Goal: Task Accomplishment & Management: Complete application form

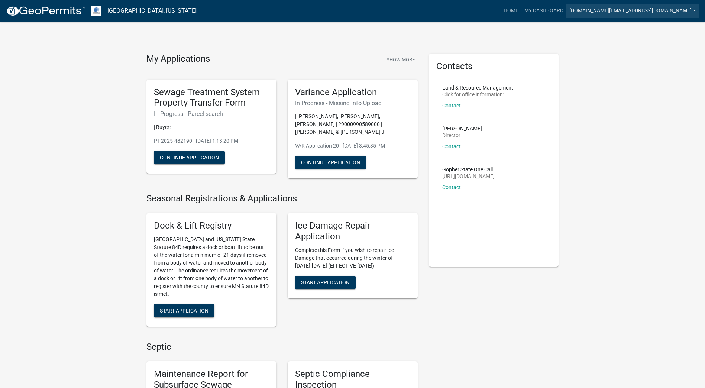
click at [684, 11] on link "[DOMAIN_NAME][EMAIL_ADDRESS][DOMAIN_NAME]" at bounding box center [633, 11] width 133 height 14
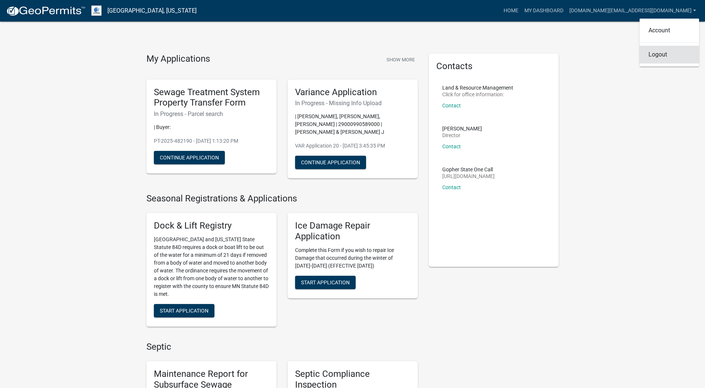
click at [664, 56] on link "Logout" at bounding box center [669, 55] width 59 height 18
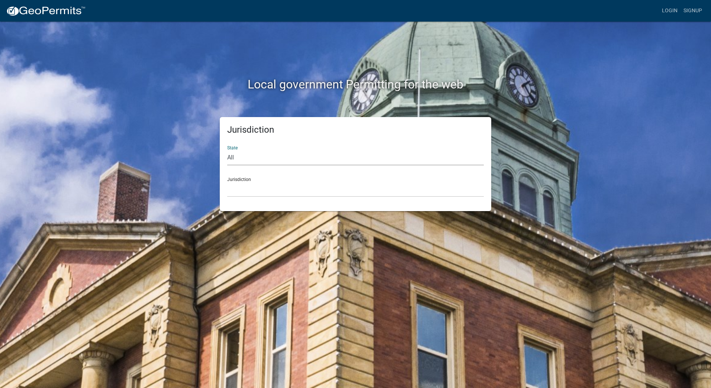
click at [239, 157] on select "All [US_STATE] [US_STATE] [US_STATE] [US_STATE] [US_STATE] [US_STATE] [US_STATE…" at bounding box center [355, 157] width 257 height 15
select select "[US_STATE]"
click at [227, 150] on select "All [US_STATE] [US_STATE] [US_STATE] [US_STATE] [US_STATE] [US_STATE] [US_STATE…" at bounding box center [355, 157] width 257 height 15
click at [236, 193] on select "[GEOGRAPHIC_DATA], [US_STATE] [GEOGRAPHIC_DATA], [US_STATE] [GEOGRAPHIC_DATA], …" at bounding box center [355, 189] width 257 height 15
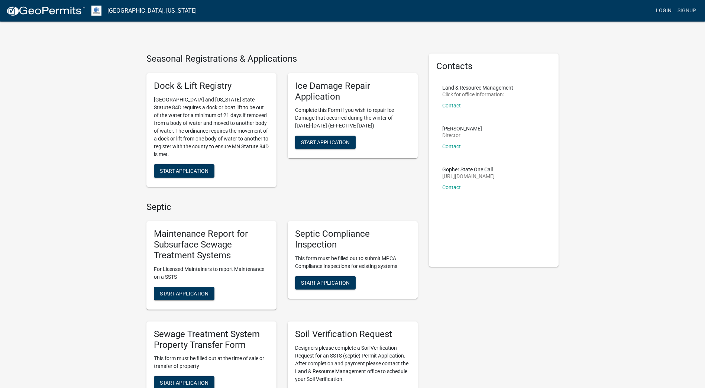
click at [664, 9] on link "Login" at bounding box center [664, 11] width 22 height 14
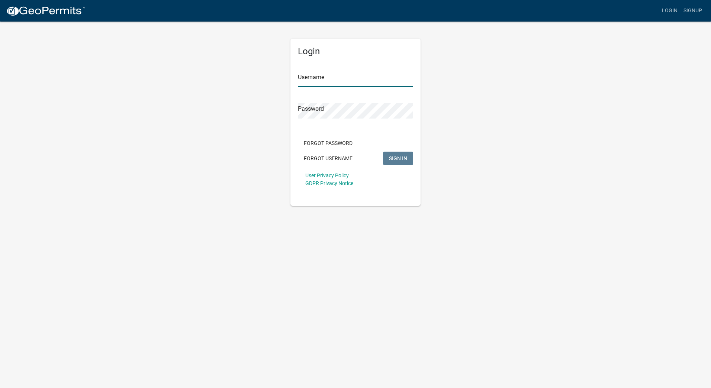
click at [308, 83] on input "Username" at bounding box center [355, 79] width 115 height 15
type input "[DOMAIN_NAME][EMAIL_ADDRESS][DOMAIN_NAME]"
click at [394, 156] on span "SIGN IN" at bounding box center [398, 158] width 18 height 6
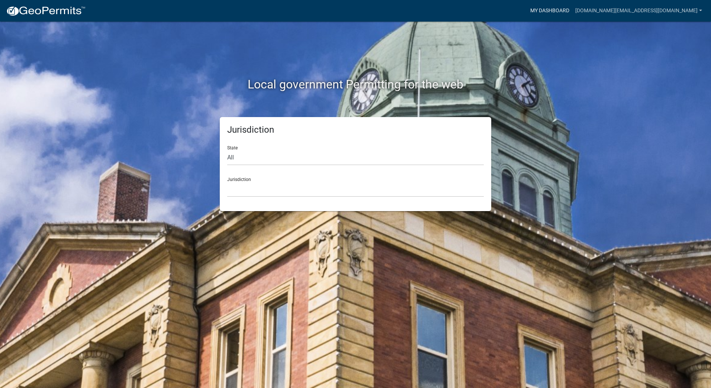
click at [572, 7] on link "My Dashboard" at bounding box center [549, 11] width 45 height 14
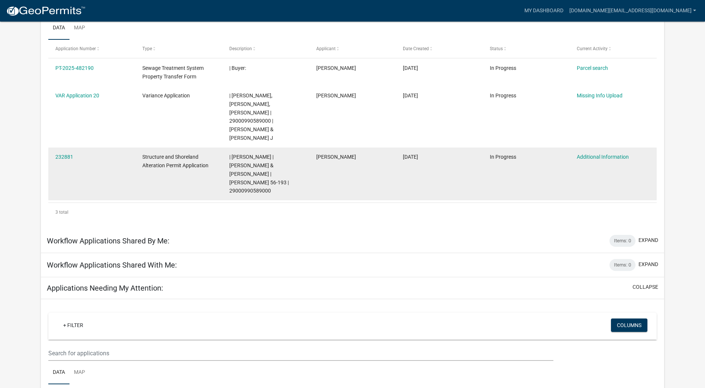
scroll to position [99, 0]
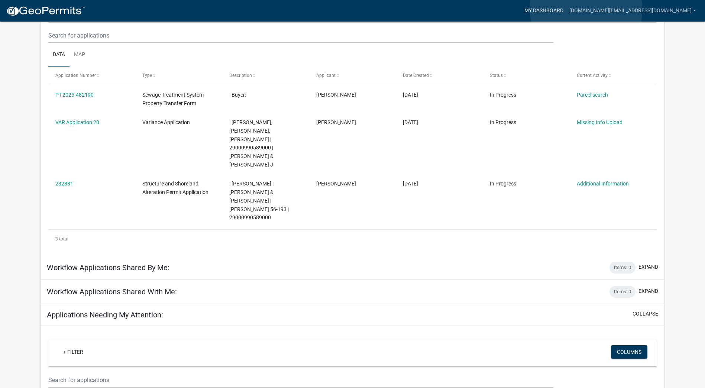
click at [567, 9] on link "My Dashboard" at bounding box center [544, 11] width 45 height 14
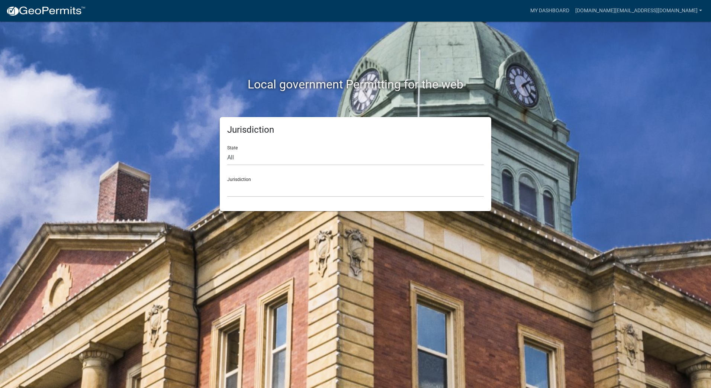
click at [71, 192] on div "Local government Permitting for the web Jurisdiction State All [US_STATE] [US_S…" at bounding box center [355, 194] width 711 height 388
click at [572, 8] on link "My Dashboard" at bounding box center [549, 11] width 45 height 14
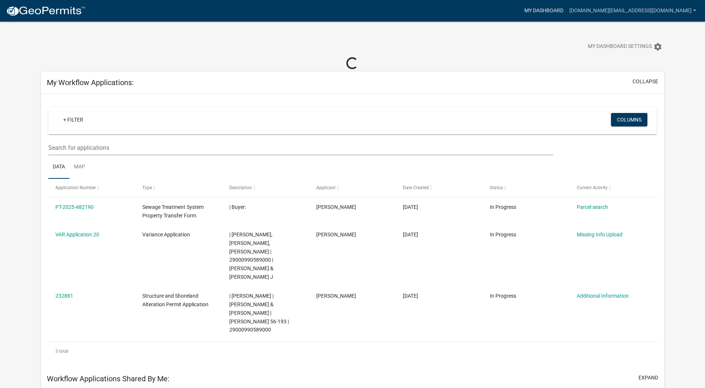
click at [567, 12] on link "My Dashboard" at bounding box center [544, 11] width 45 height 14
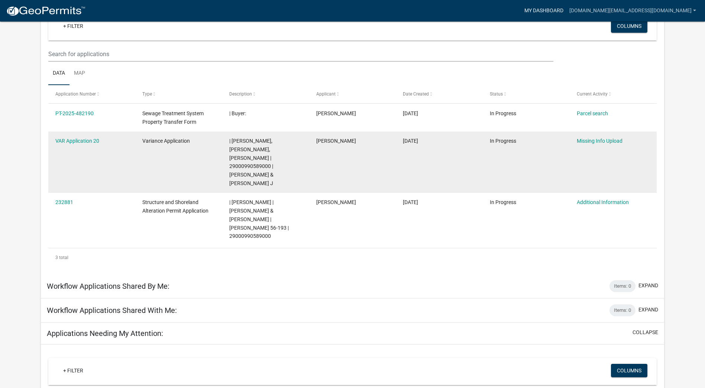
scroll to position [112, 0]
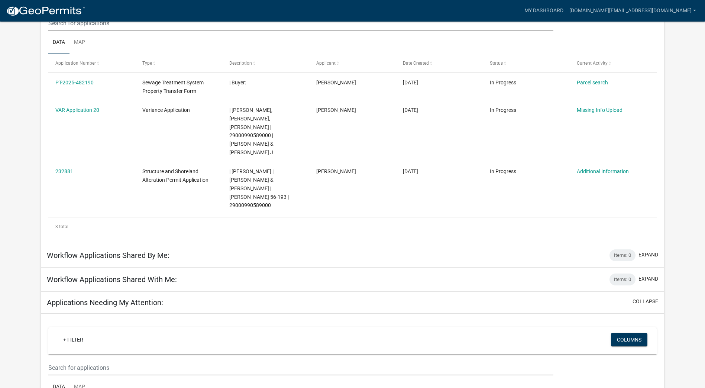
click at [84, 298] on h5 "Applications Needing My Attention:" at bounding box center [105, 302] width 116 height 9
click at [107, 298] on h5 "Applications Needing My Attention:" at bounding box center [105, 302] width 116 height 9
click at [641, 298] on button "collapse" at bounding box center [646, 302] width 26 height 8
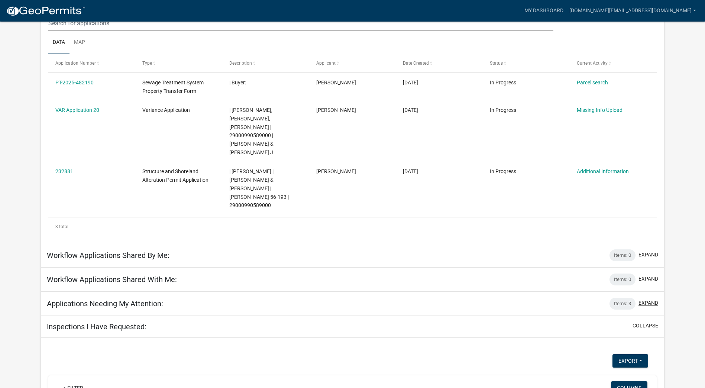
click at [649, 299] on button "expand" at bounding box center [649, 303] width 20 height 8
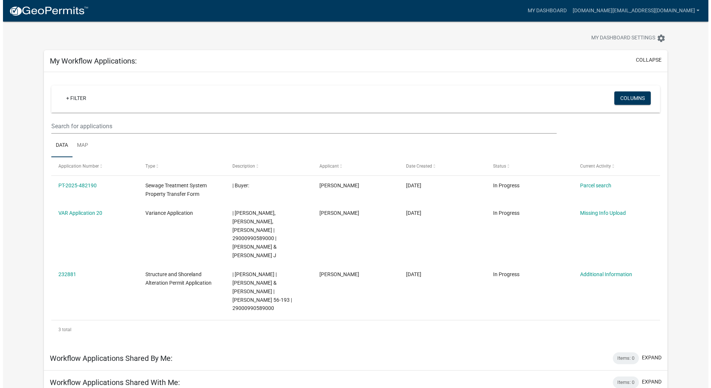
scroll to position [0, 0]
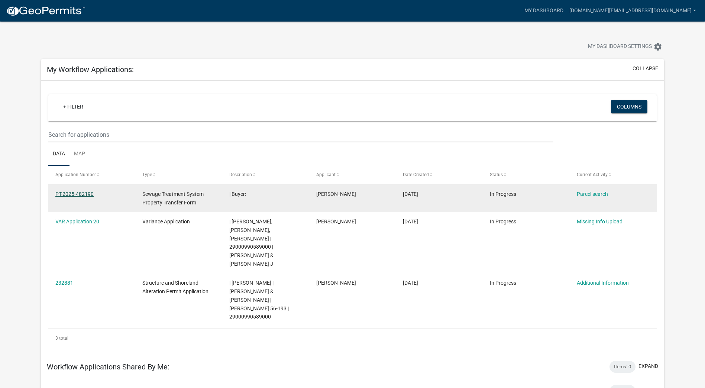
click at [64, 193] on link "PT-2025-482190" at bounding box center [74, 194] width 38 height 6
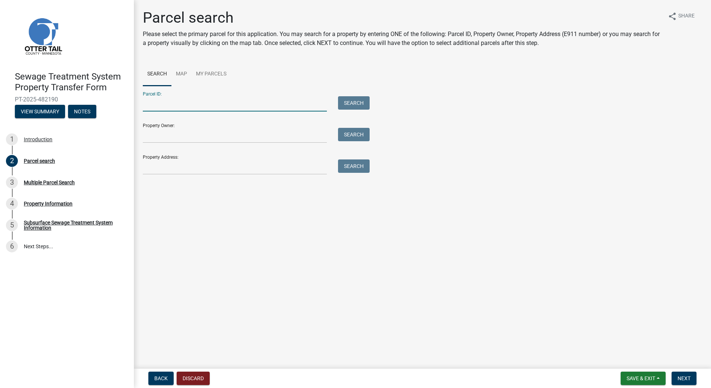
click at [154, 109] on input "Parcel ID:" at bounding box center [235, 103] width 184 height 15
type input "29000990589000"
click at [177, 138] on input "Property Owner:" at bounding box center [235, 135] width 184 height 15
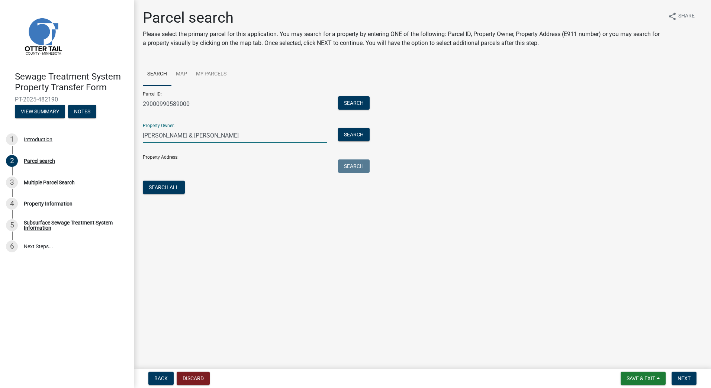
type input "[PERSON_NAME] & [PERSON_NAME]"
click at [174, 171] on input "Property Address:" at bounding box center [235, 167] width 184 height 15
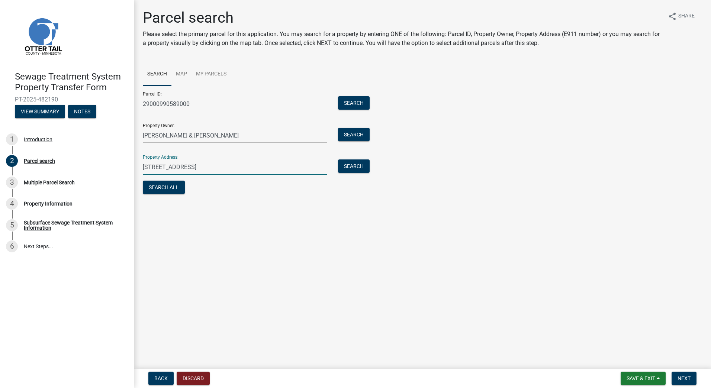
click at [212, 168] on input "[STREET_ADDRESS]" at bounding box center [235, 167] width 184 height 15
type input "[STREET_ADDRESS]"
click at [158, 190] on button "Search All" at bounding box center [164, 187] width 42 height 13
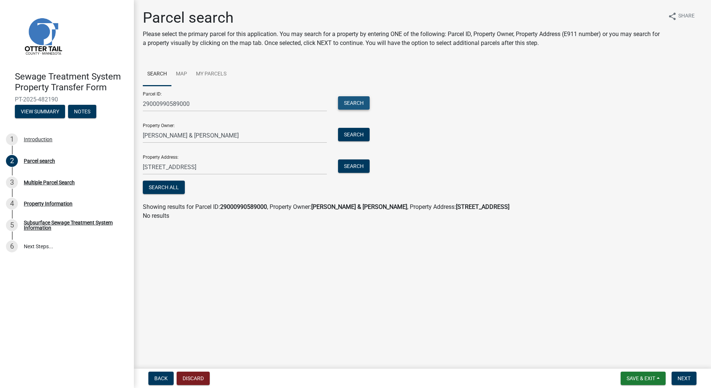
click at [354, 104] on button "Search" at bounding box center [354, 102] width 32 height 13
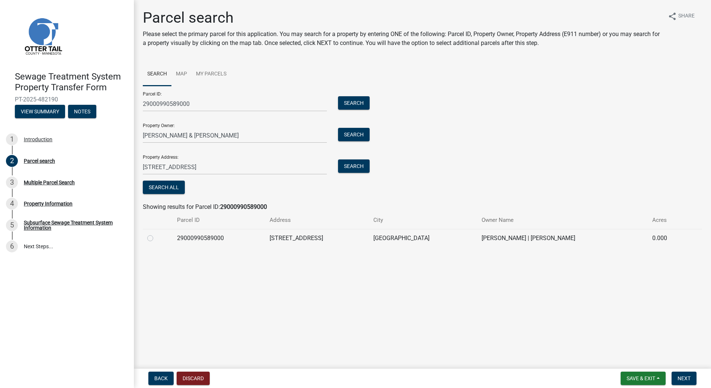
drag, startPoint x: 148, startPoint y: 238, endPoint x: 151, endPoint y: 243, distance: 5.3
click at [156, 234] on label at bounding box center [156, 234] width 0 height 0
click at [156, 238] on input "radio" at bounding box center [158, 236] width 5 height 5
radio input "true"
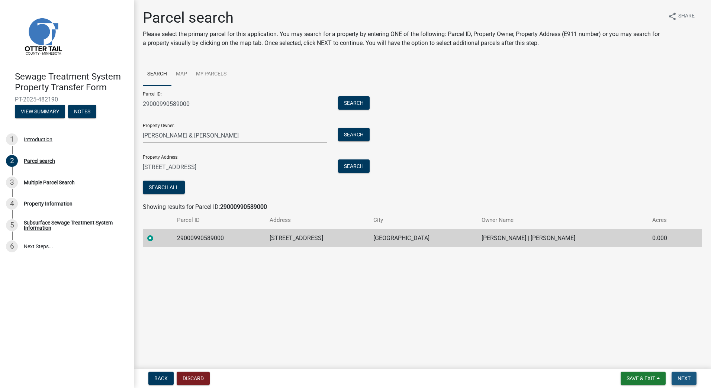
click at [681, 376] on span "Next" at bounding box center [684, 379] width 13 height 6
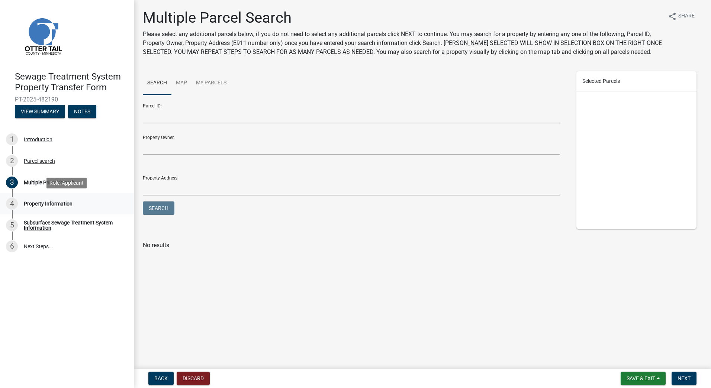
click at [37, 205] on div "Property Information" at bounding box center [48, 203] width 49 height 5
click at [36, 204] on div "Property Information" at bounding box center [48, 203] width 49 height 5
click at [686, 378] on span "Next" at bounding box center [684, 379] width 13 height 6
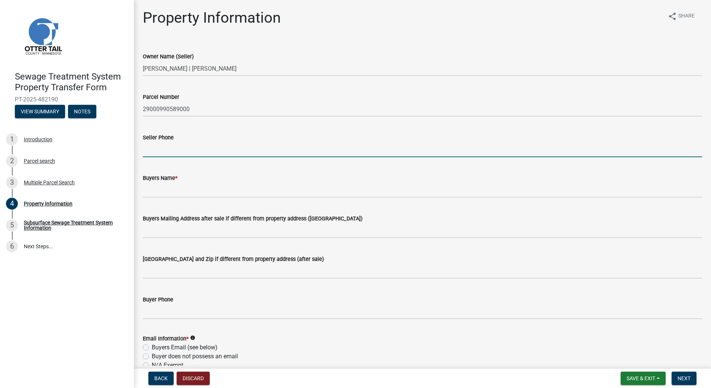
click at [162, 155] on input "Seller Phone" at bounding box center [422, 149] width 559 height 15
click at [169, 149] on input "212859" at bounding box center [422, 149] width 559 height 15
type input "2183292859"
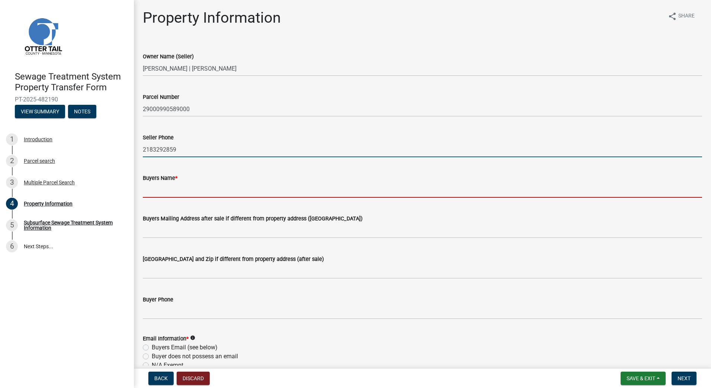
click at [153, 192] on input "Buyers Name *" at bounding box center [422, 190] width 559 height 15
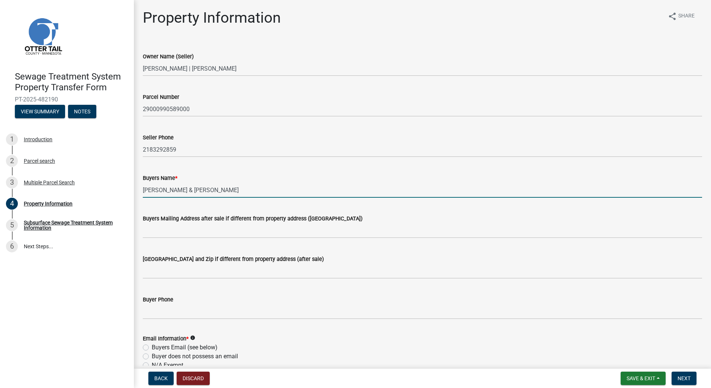
type input "[PERSON_NAME] & [PERSON_NAME]"
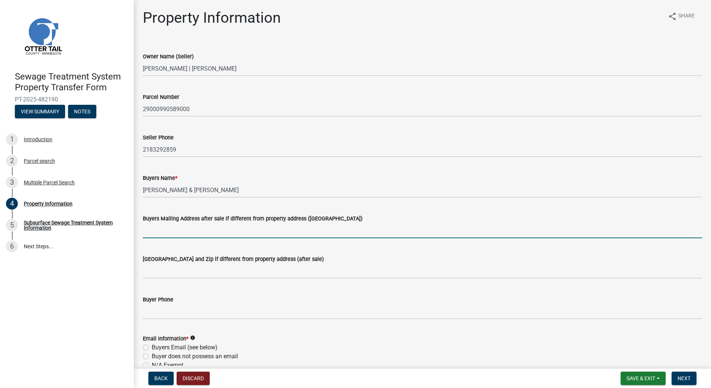
click at [186, 233] on input "Buyers Mailing Address after sale if different from property address ([GEOGRAPH…" at bounding box center [422, 230] width 559 height 15
type input "4"
type input "[STREET_ADDRESS]"
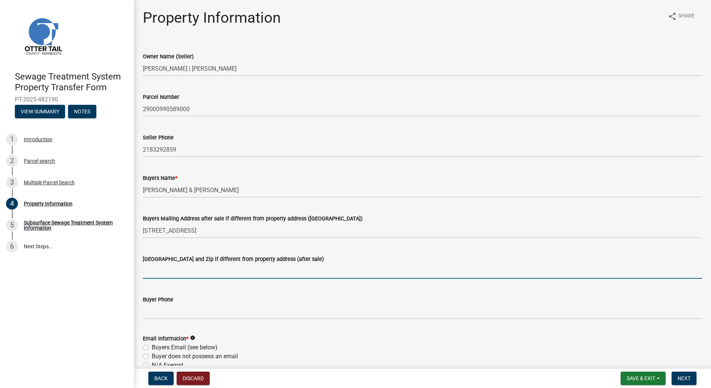
click at [160, 276] on input "[GEOGRAPHIC_DATA] and Zip if different from property address (after sale)" at bounding box center [422, 271] width 559 height 15
type input "[STREET_ADDRESS]"
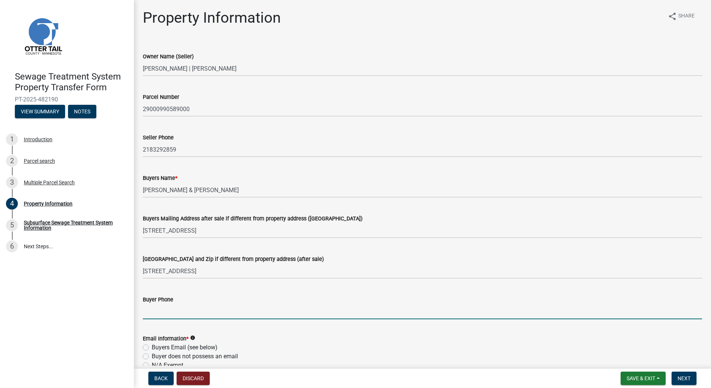
drag, startPoint x: 162, startPoint y: 312, endPoint x: 167, endPoint y: 314, distance: 5.2
click at [163, 312] on input "Buyer Phone" at bounding box center [422, 311] width 559 height 15
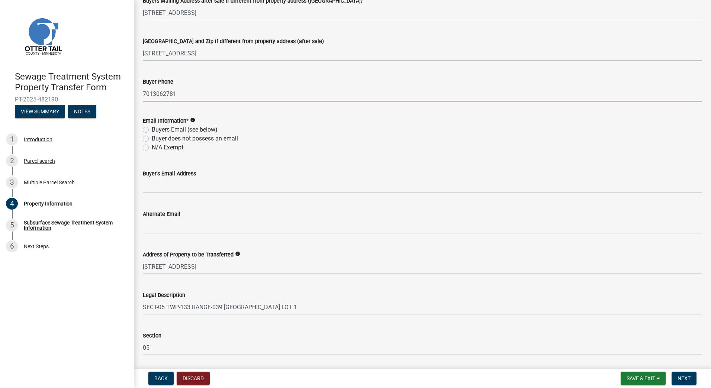
scroll to position [222, 0]
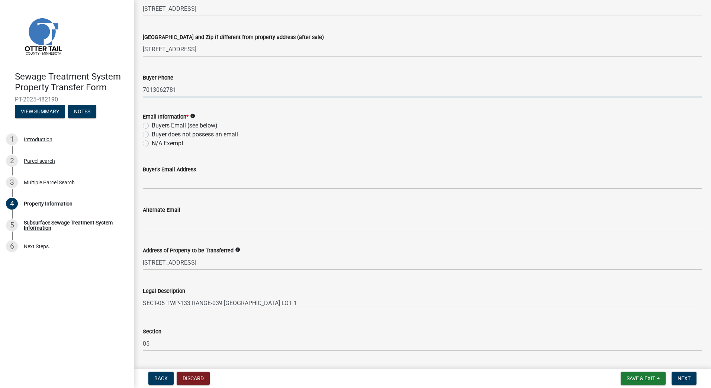
type input "7013062781"
click at [152, 127] on label "Buyers Email (see below)" at bounding box center [185, 125] width 66 height 9
click at [152, 126] on input "Buyers Email (see below)" at bounding box center [154, 123] width 5 height 5
radio input "true"
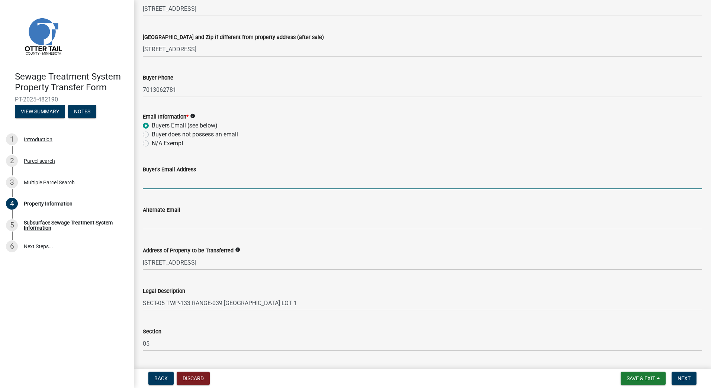
click at [154, 182] on input "Buyer's Email Address" at bounding box center [422, 181] width 559 height 15
type input "[DOMAIN_NAME][EMAIL_ADDRESS][DOMAIN_NAME]"
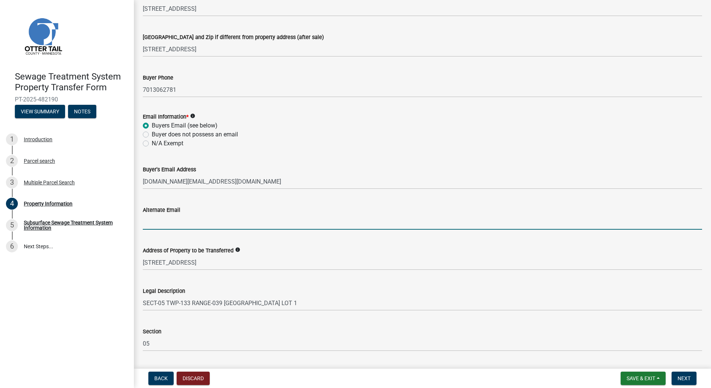
click at [158, 228] on input "Alternate Email" at bounding box center [422, 222] width 559 height 15
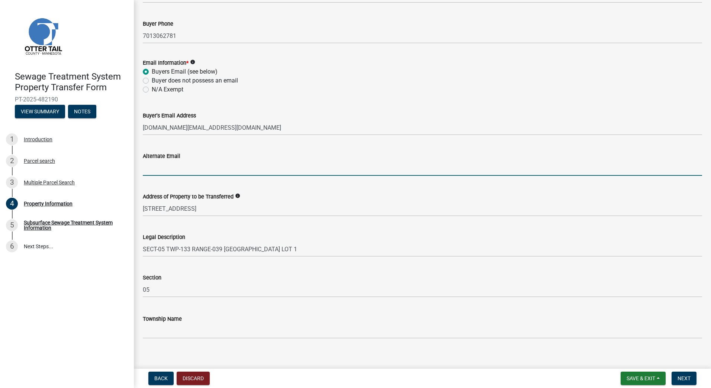
scroll to position [284, 0]
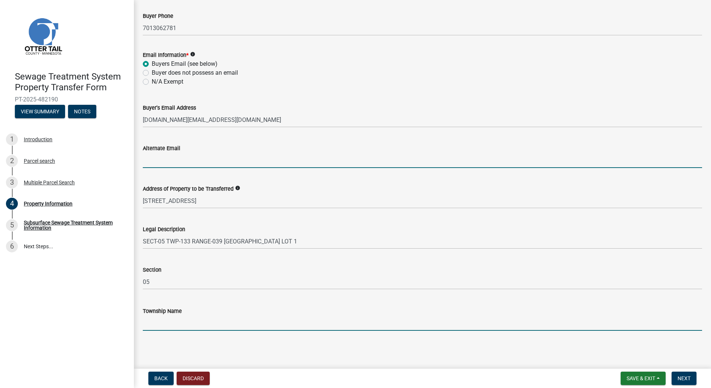
click at [166, 329] on input "Township Name" at bounding box center [422, 323] width 559 height 15
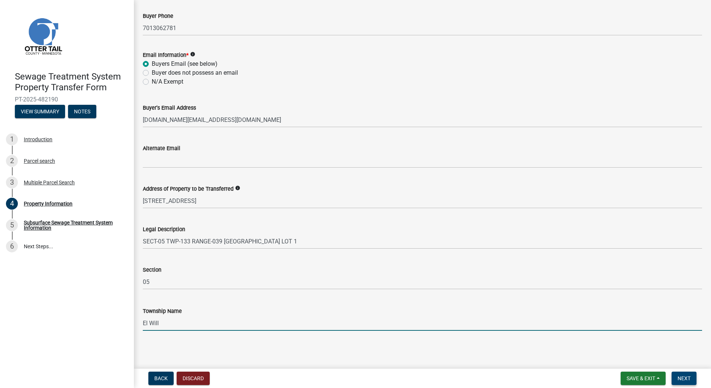
type input "El Will"
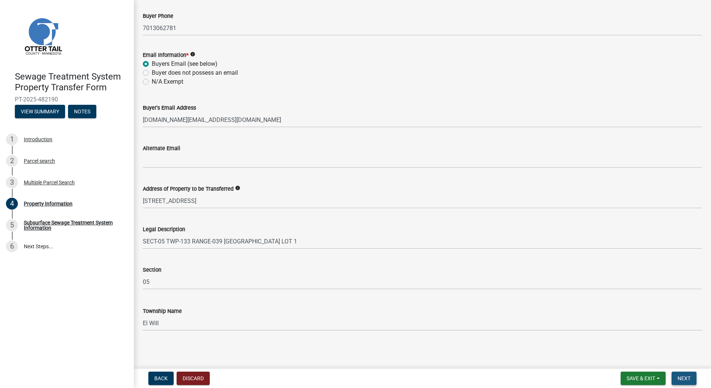
click at [682, 379] on span "Next" at bounding box center [684, 379] width 13 height 6
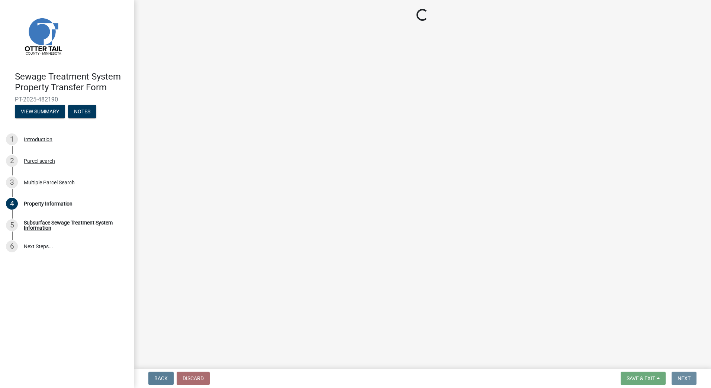
scroll to position [0, 0]
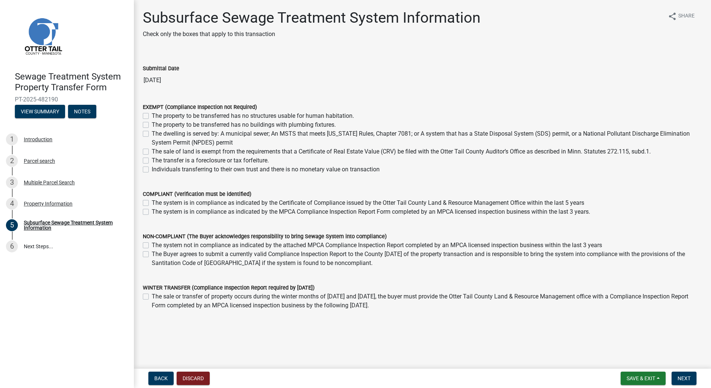
click at [152, 152] on label "The sale of land is exempt from the requirements that a Certificate of Real Est…" at bounding box center [401, 151] width 499 height 9
click at [152, 152] on input "The sale of land is exempt from the requirements that a Certificate of Real Est…" at bounding box center [154, 149] width 5 height 5
checkbox input "true"
checkbox input "false"
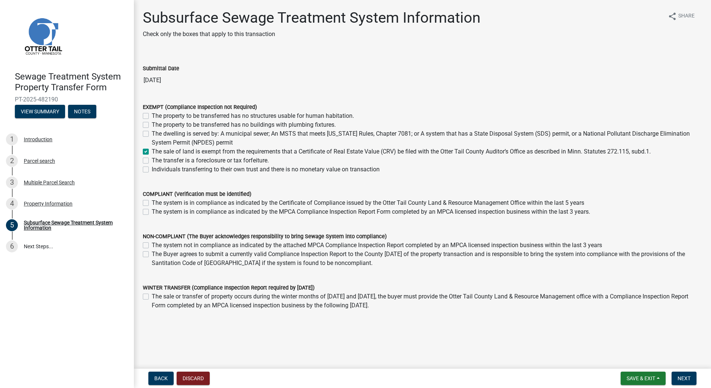
checkbox input "false"
checkbox input "true"
checkbox input "false"
click at [685, 377] on span "Next" at bounding box center [684, 379] width 13 height 6
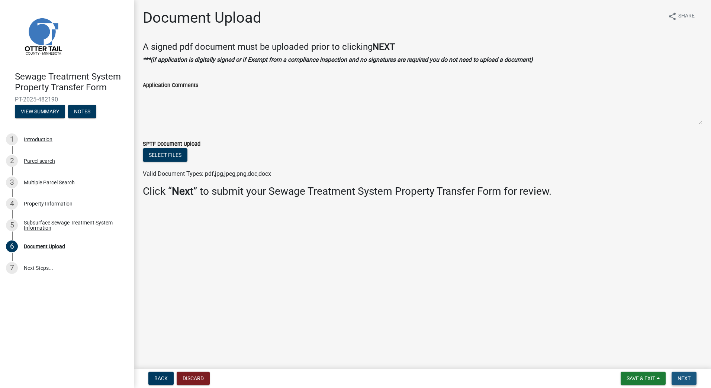
click at [688, 377] on span "Next" at bounding box center [684, 379] width 13 height 6
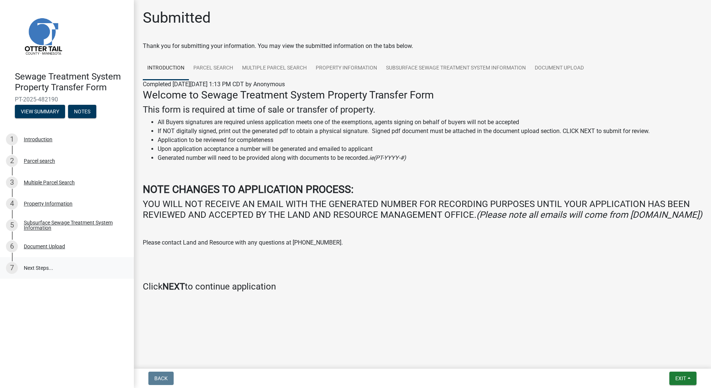
click at [37, 268] on link "7 Next Steps..." at bounding box center [67, 268] width 134 height 22
click at [679, 379] on span "Exit" at bounding box center [680, 379] width 11 height 6
click at [662, 360] on button "Save & Exit" at bounding box center [666, 359] width 59 height 18
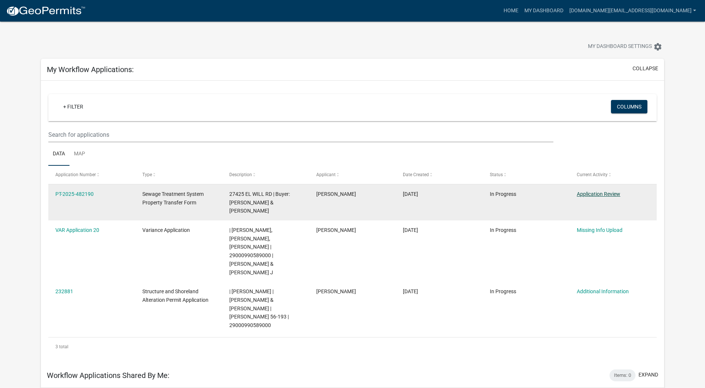
click at [608, 194] on link "Application Review" at bounding box center [599, 194] width 44 height 6
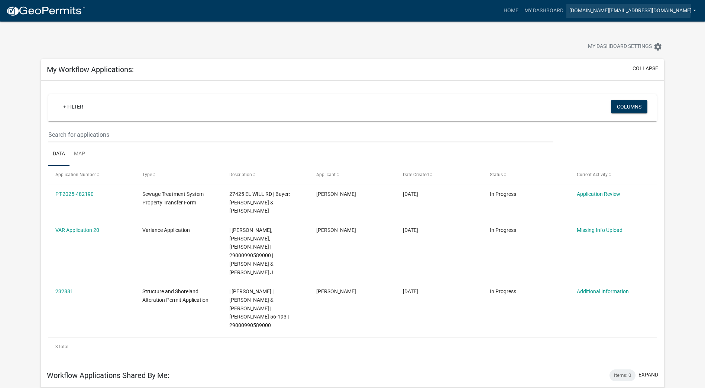
click at [643, 7] on link "[DOMAIN_NAME][EMAIL_ADDRESS][DOMAIN_NAME]" at bounding box center [633, 11] width 133 height 14
click at [660, 54] on link "Logout" at bounding box center [669, 55] width 59 height 18
